Goal: Communication & Community: Answer question/provide support

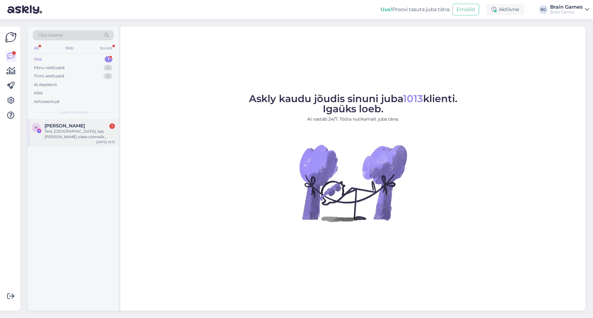
click at [55, 135] on div "Tere, [GEOGRAPHIC_DATA], kas [PERSON_NAME] oleks võimalik tellida klassikalisel…" at bounding box center [79, 134] width 70 height 11
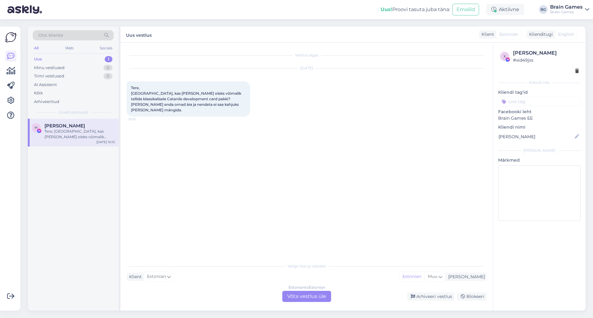
click at [285, 189] on div "Vestlus algas [DATE] Tere, [GEOGRAPHIC_DATA], kas [PERSON_NAME] oleks võimalik …" at bounding box center [310, 152] width 366 height 206
drag, startPoint x: 131, startPoint y: 98, endPoint x: 191, endPoint y: 97, distance: 60.5
click at [191, 97] on span "Tere, [GEOGRAPHIC_DATA], kas [PERSON_NAME] oleks võimalik tellida klassikalisel…" at bounding box center [186, 99] width 111 height 27
copy span "Catanile development card pakk"
click at [164, 183] on div "Vestlus algas [DATE] Tere, [GEOGRAPHIC_DATA], kas [PERSON_NAME] oleks võimalik …" at bounding box center [310, 152] width 366 height 206
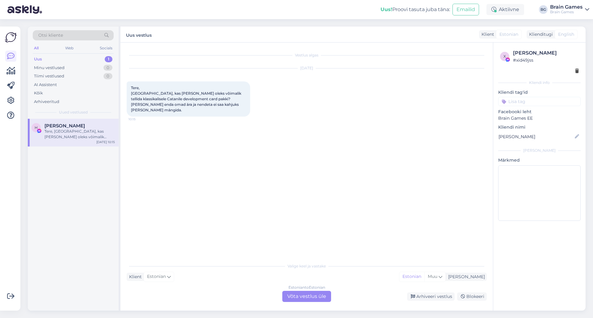
click at [315, 300] on div "Estonian to Estonian Võta vestlus üle" at bounding box center [306, 296] width 49 height 11
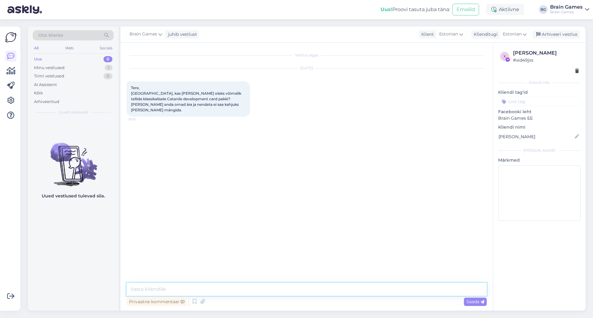
click at [306, 288] on textarea at bounding box center [307, 289] width 360 height 13
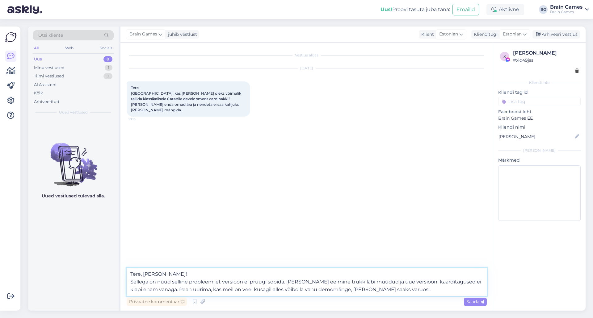
drag, startPoint x: 197, startPoint y: 288, endPoint x: 166, endPoint y: 291, distance: 31.3
click at [166, 291] on textarea "Tere, [PERSON_NAME]! Sellega on nüüd selline probleem, et versioon ei pruugi so…" at bounding box center [307, 282] width 360 height 28
drag, startPoint x: 256, startPoint y: 288, endPoint x: 275, endPoint y: 289, distance: 19.8
click at [275, 289] on textarea "Tere, [PERSON_NAME]! Sellega on nüüd selline probleem, et versioon ei pruugi so…" at bounding box center [307, 282] width 360 height 28
type textarea "Tere, [PERSON_NAME]! Sellega on nüüd selline probleem, et versioon ei pruugi so…"
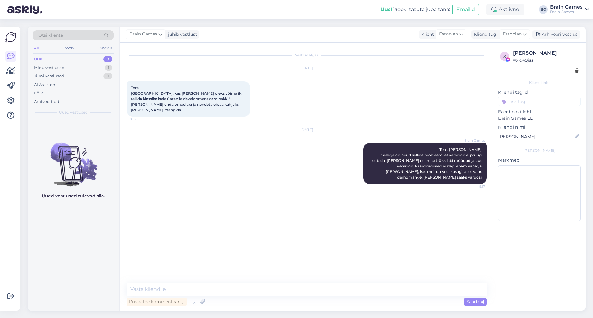
click at [311, 235] on div "Vestlus algas [DATE] Tere, [GEOGRAPHIC_DATA], kas [PERSON_NAME] oleks võimalik …" at bounding box center [310, 163] width 366 height 229
click at [212, 192] on div "Vestlus algas [DATE] Tere, [GEOGRAPHIC_DATA], kas [PERSON_NAME] oleks võimalik …" at bounding box center [310, 163] width 366 height 229
